Goal: Find specific page/section

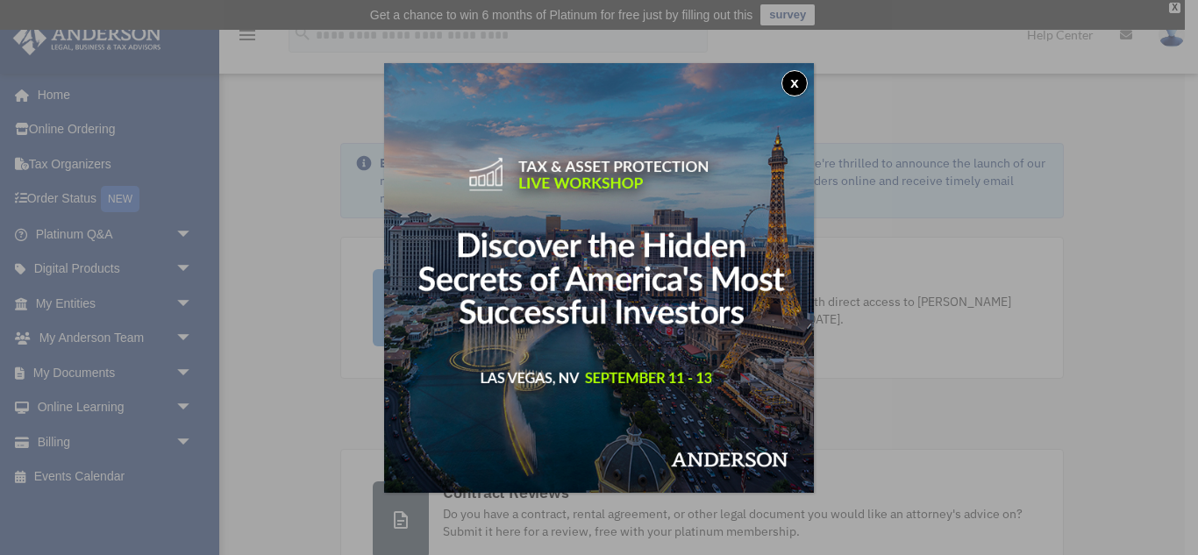
click at [790, 79] on button "x" at bounding box center [794, 83] width 26 height 26
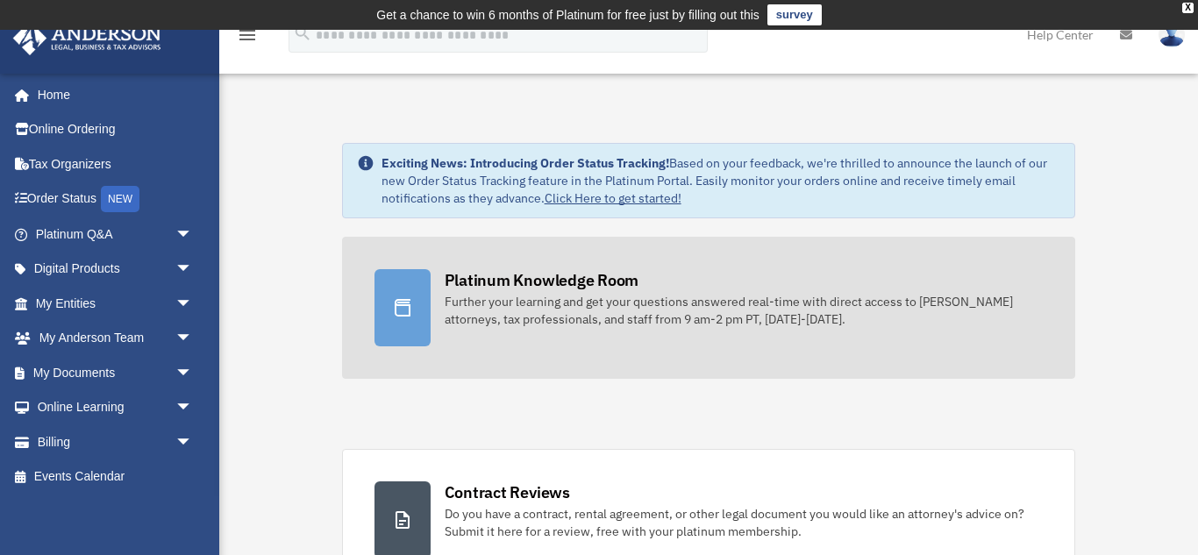
click at [552, 264] on link "Platinum Knowledge Room Further your learning and get your questions answered r…" at bounding box center [709, 308] width 734 height 142
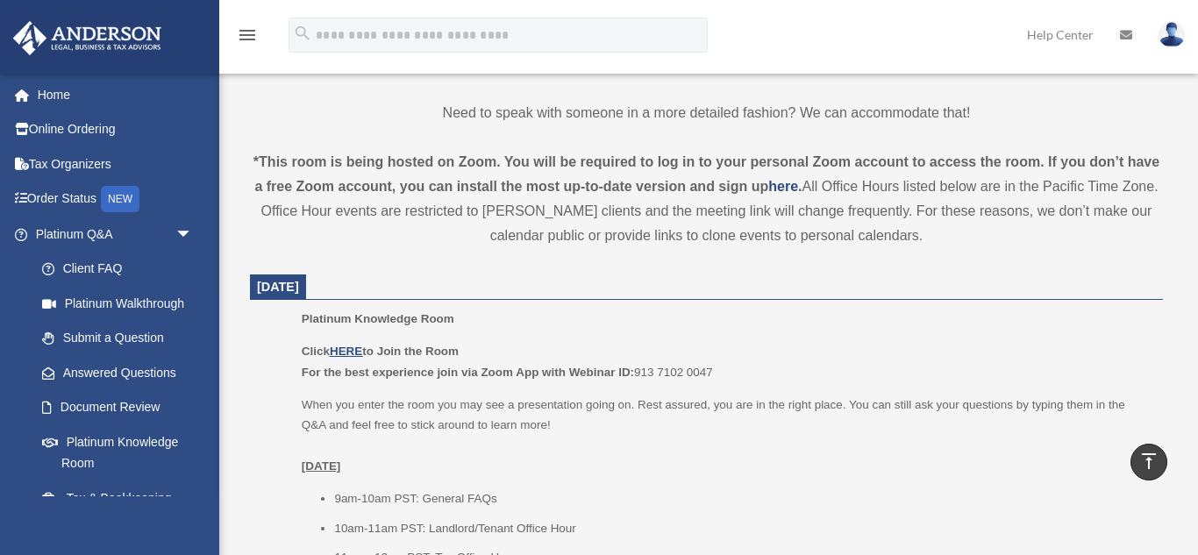
scroll to position [618, 0]
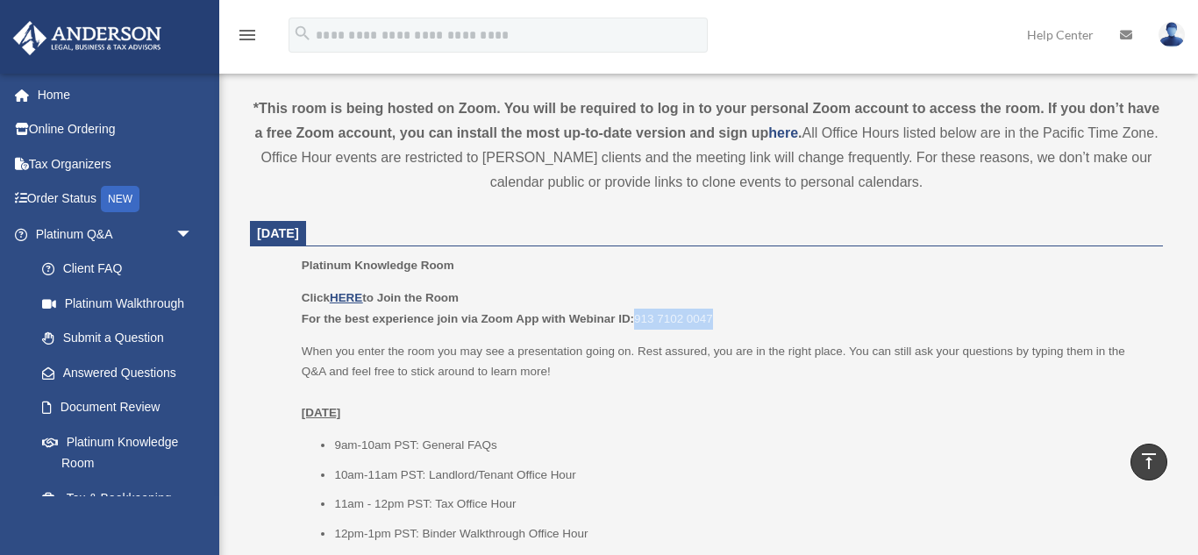
drag, startPoint x: 723, startPoint y: 313, endPoint x: 632, endPoint y: 317, distance: 90.4
click at [632, 317] on p "Click HERE to Join the Room For the best experience join via Zoom App with Webi…" at bounding box center [726, 308] width 849 height 41
copy p "913 7102 0047"
click at [354, 296] on u "HERE" at bounding box center [346, 297] width 32 height 13
